Goal: Information Seeking & Learning: Compare options

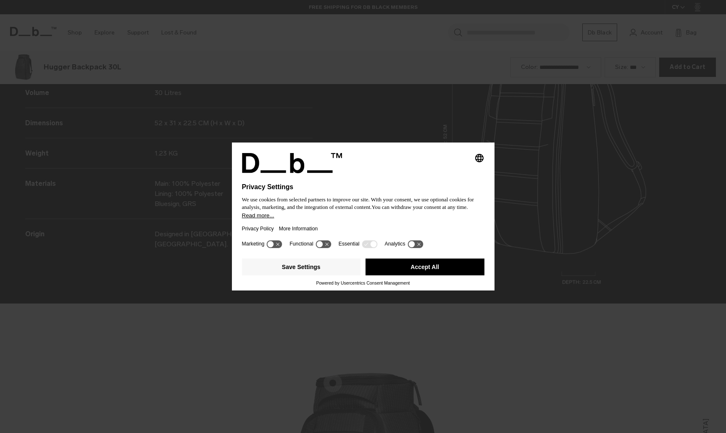
scroll to position [1298, 0]
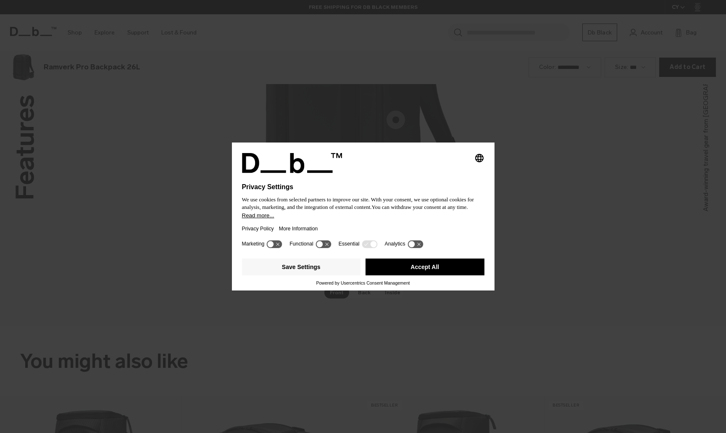
scroll to position [1298, 0]
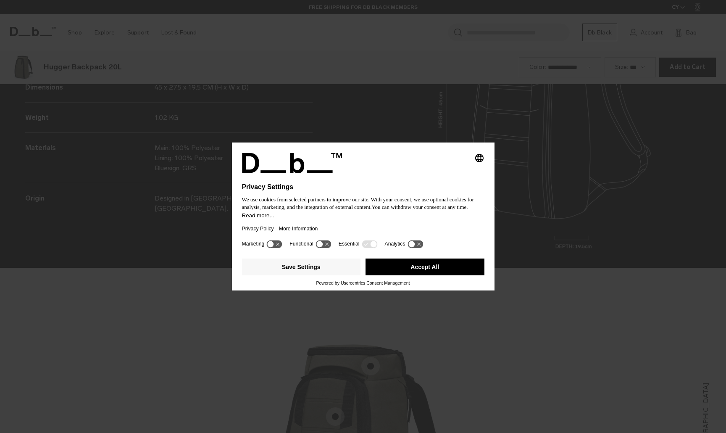
scroll to position [1298, 0]
